Goal: Transaction & Acquisition: Book appointment/travel/reservation

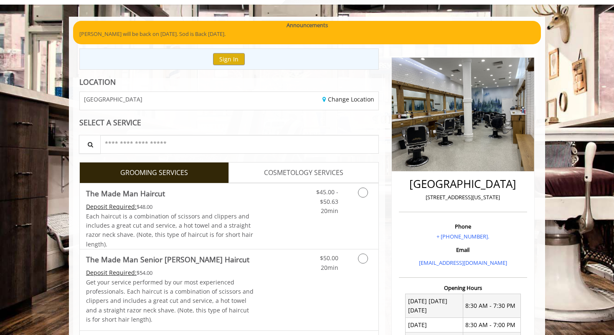
scroll to position [56, 0]
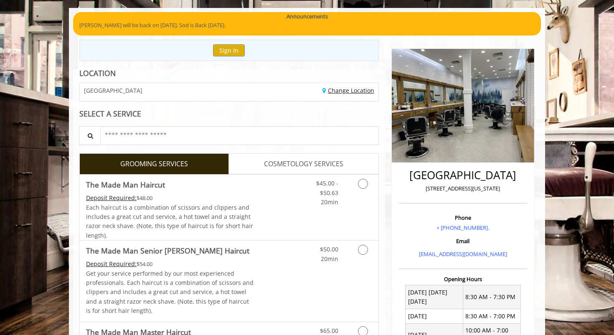
click at [328, 90] on link "Change Location" at bounding box center [348, 90] width 52 height 8
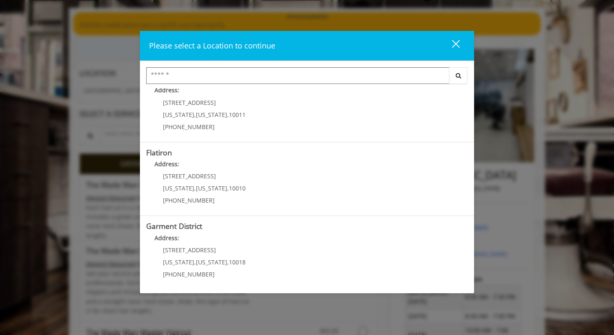
scroll to position [167, 0]
click at [457, 46] on div "close" at bounding box center [450, 45] width 17 height 13
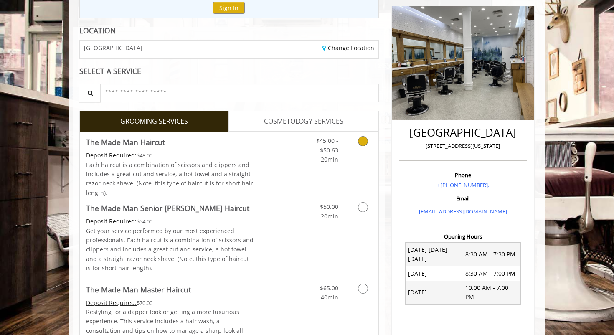
scroll to position [119, 0]
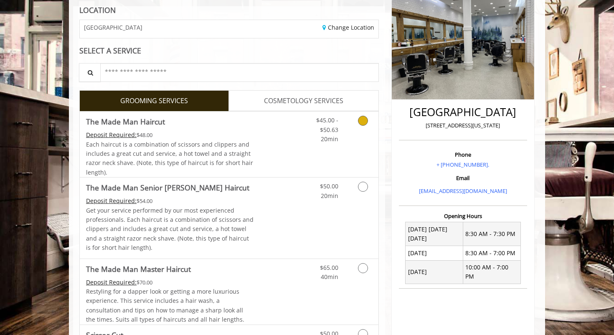
click at [359, 129] on link "Grooming services" at bounding box center [361, 127] width 21 height 32
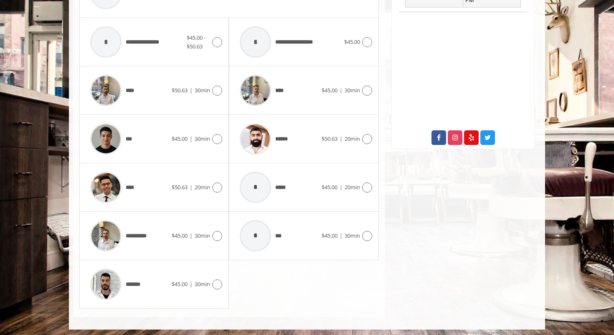
scroll to position [395, 0]
click at [214, 281] on icon at bounding box center [217, 285] width 10 height 10
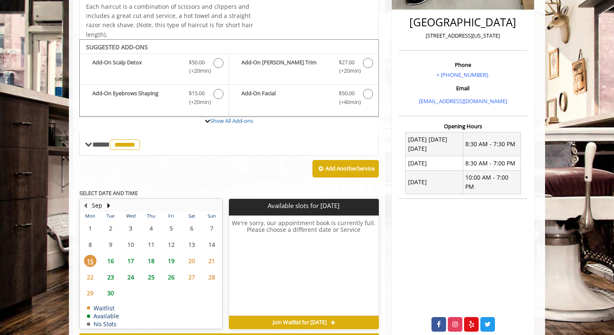
scroll to position [210, 0]
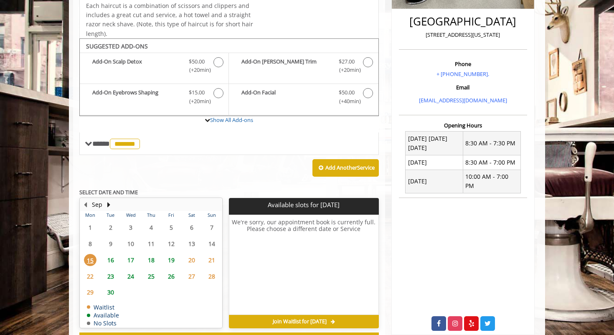
click at [152, 254] on span "18" at bounding box center [151, 260] width 13 height 12
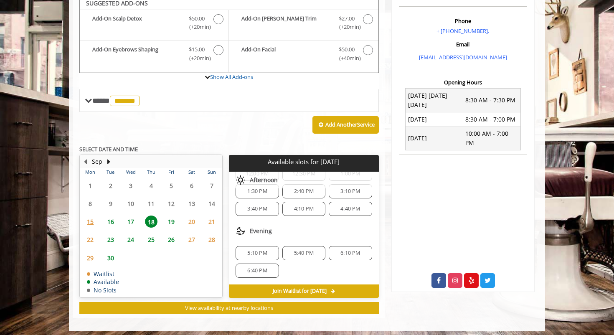
scroll to position [108, 0]
click at [134, 216] on span "17" at bounding box center [130, 221] width 13 height 12
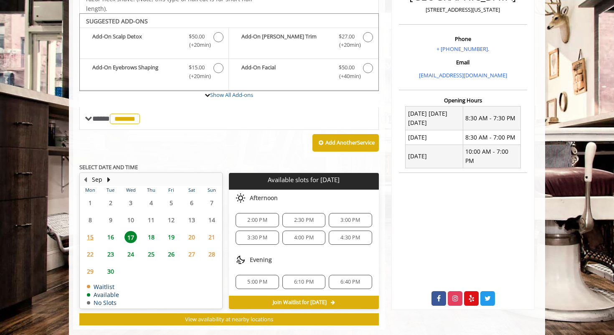
scroll to position [233, 0]
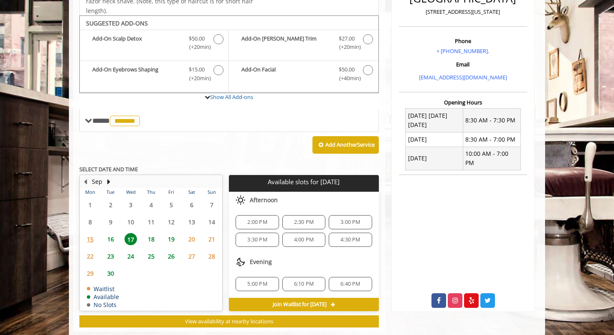
click at [314, 219] on span "2:30 PM" at bounding box center [303, 222] width 35 height 7
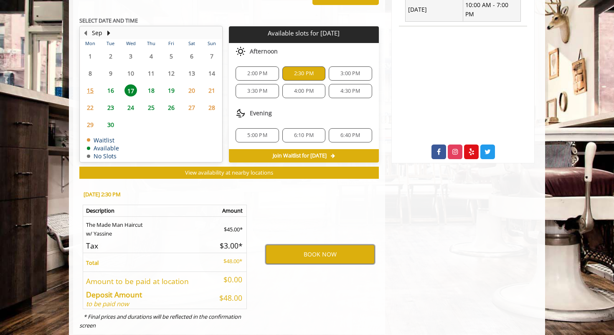
scroll to position [382, 0]
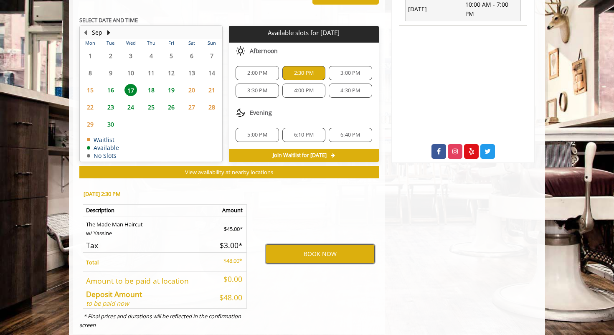
click at [318, 253] on button "BOOK NOW" at bounding box center [320, 253] width 109 height 19
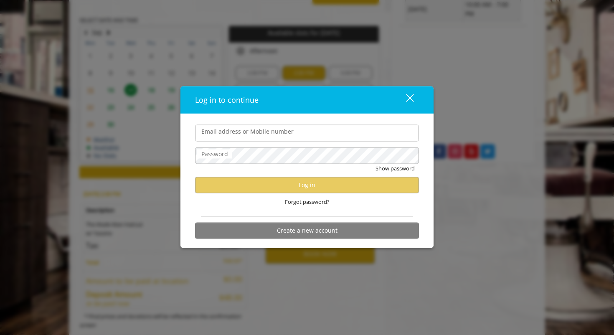
click at [366, 168] on div "Show password" at bounding box center [307, 170] width 224 height 13
click at [317, 232] on button "Create a new account" at bounding box center [307, 230] width 224 height 16
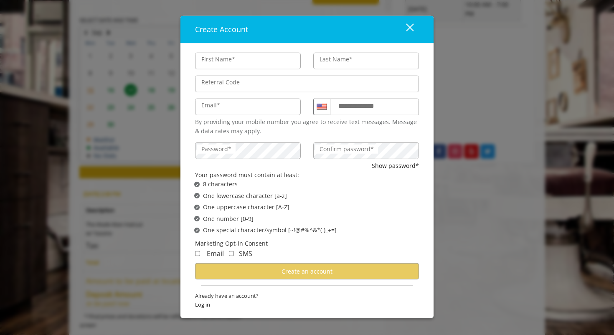
type input "******"
click at [350, 63] on label "Last Name*" at bounding box center [335, 59] width 41 height 9
click at [350, 63] on input "Last Name*" at bounding box center [366, 61] width 106 height 17
type input "*****"
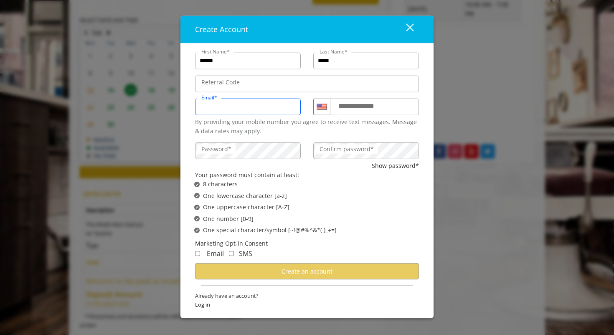
type input "**********"
click at [353, 115] on input "**********" at bounding box center [374, 107] width 89 height 17
type input "**********"
click at [296, 162] on div "Show password*" at bounding box center [307, 165] width 224 height 9
click at [298, 178] on div "Your password must contain at least:" at bounding box center [307, 174] width 224 height 9
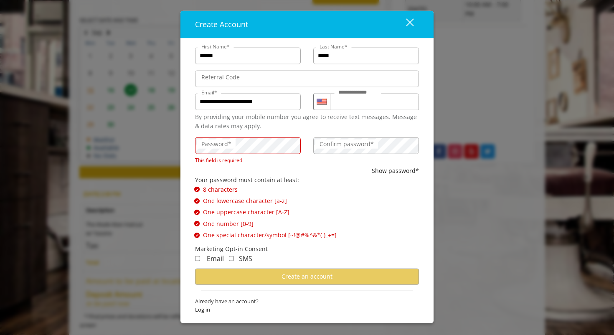
click at [228, 144] on label "Password*" at bounding box center [216, 143] width 38 height 9
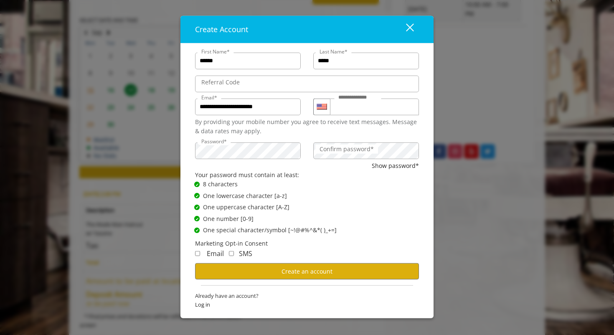
click at [308, 164] on div "Show password*" at bounding box center [307, 165] width 224 height 9
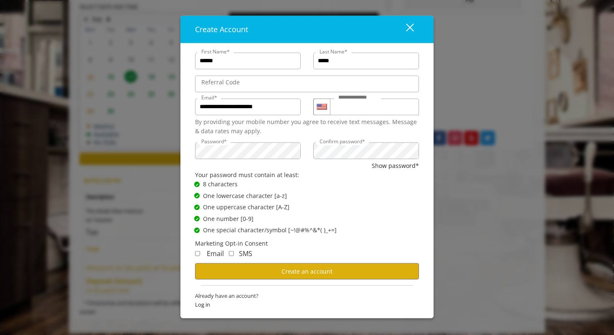
scroll to position [395, 0]
click at [306, 271] on span "Create an account" at bounding box center [306, 271] width 51 height 8
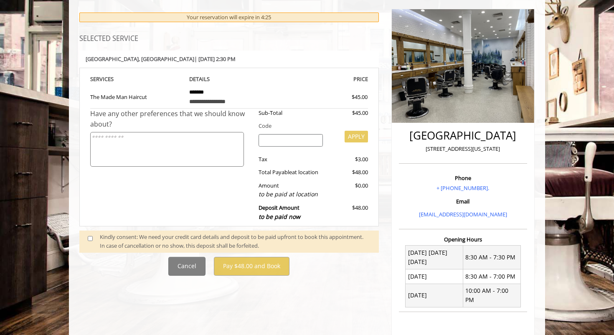
scroll to position [144, 0]
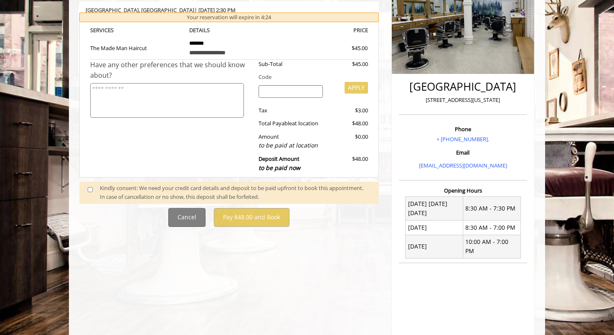
click at [193, 214] on button "Cancel" at bounding box center [186, 217] width 37 height 19
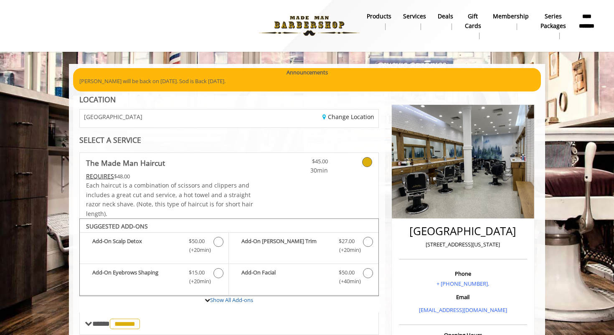
scroll to position [0, 0]
